Goal: Transaction & Acquisition: Purchase product/service

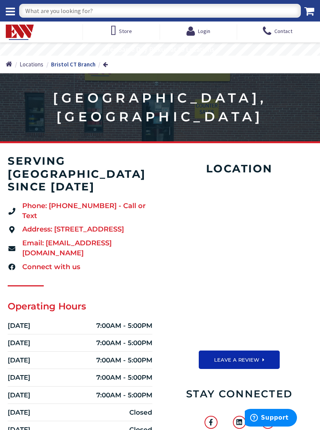
click at [141, 8] on input "text" at bounding box center [160, 11] width 282 height 14
type input "S"
type input "Electric water heaters"
click at [161, 259] on div "Location MAKE YOUR BRANCH SHOP PRODUCTS LEAVE A REVIEW Stay Connected Facebook-…" at bounding box center [235, 303] width 151 height 297
click at [305, 13] on icon at bounding box center [310, 11] width 10 height 11
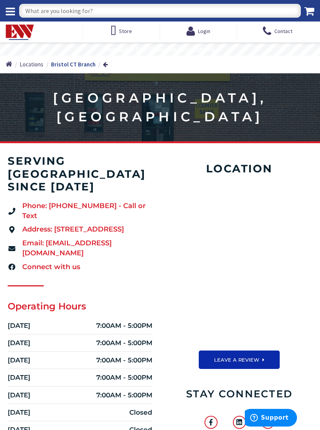
click at [179, 365] on div "Location MAKE YOUR BRANCH SHOP PRODUCTS LEAVE A REVIEW Stay Connected Facebook-…" at bounding box center [240, 303] width 144 height 297
click at [151, 13] on input "text" at bounding box center [160, 11] width 282 height 14
type input "Am"
